Goal: Find specific page/section: Find specific page/section

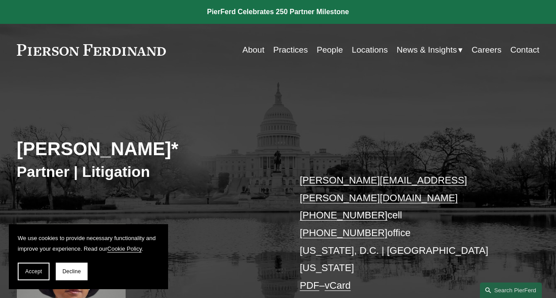
click at [366, 126] on div "[PERSON_NAME]* Partner | Litigation [PERSON_NAME][EMAIL_ADDRESS][PERSON_NAME][D…" at bounding box center [278, 222] width 556 height 258
click at [373, 52] on link "Locations" at bounding box center [370, 50] width 36 height 17
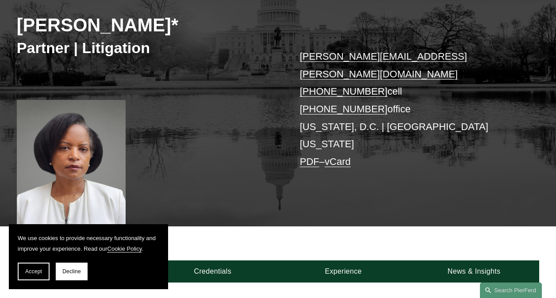
scroll to position [177, 0]
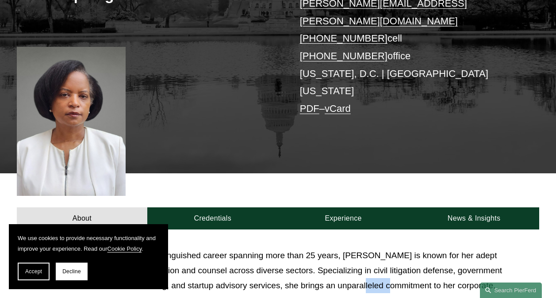
drag, startPoint x: 288, startPoint y: 248, endPoint x: 320, endPoint y: 255, distance: 33.5
click at [320, 255] on p "With a distinguished career spanning more than 25 years, [PERSON_NAME] is known…" at bounding box center [333, 278] width 414 height 61
